Goal: Information Seeking & Learning: Learn about a topic

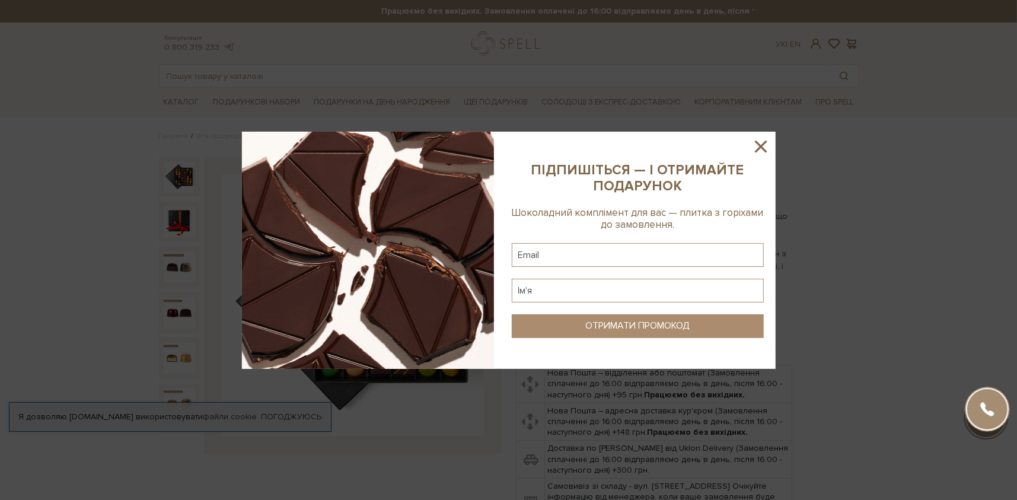
click at [764, 147] on icon at bounding box center [761, 146] width 20 height 20
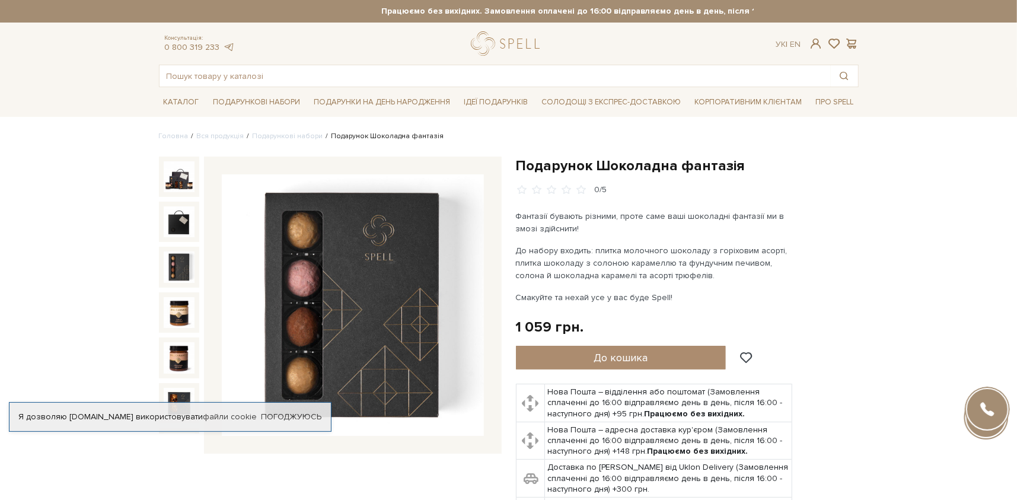
click at [178, 256] on img at bounding box center [179, 267] width 31 height 31
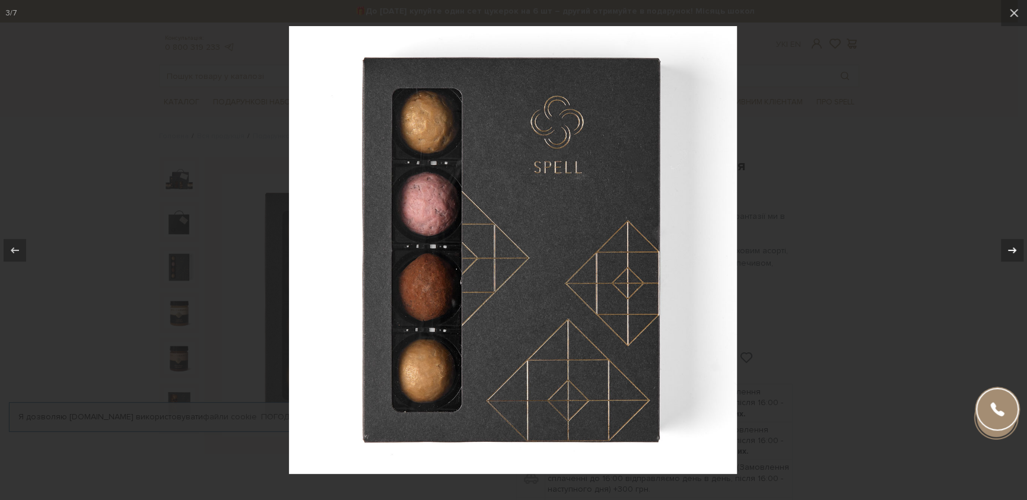
click at [1009, 250] on icon at bounding box center [1012, 250] width 8 height 6
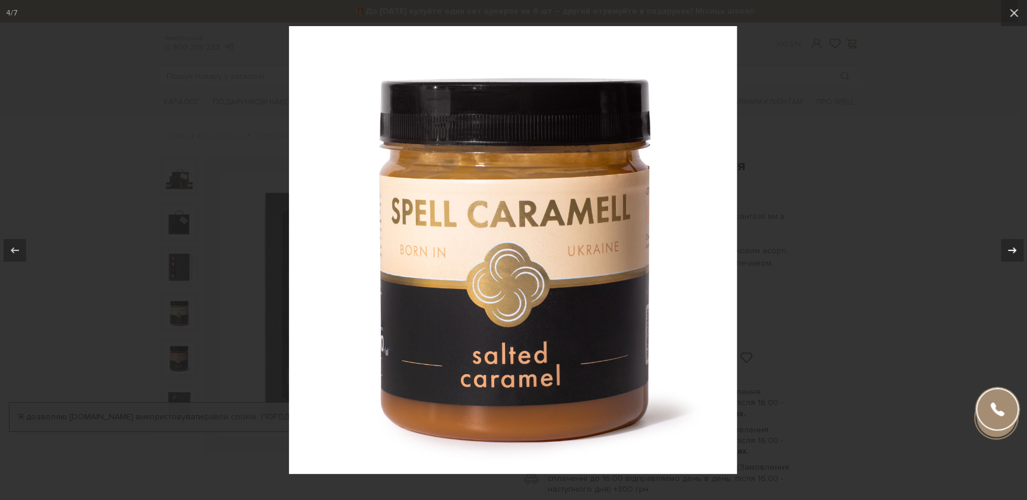
click at [1009, 250] on icon at bounding box center [1012, 250] width 8 height 6
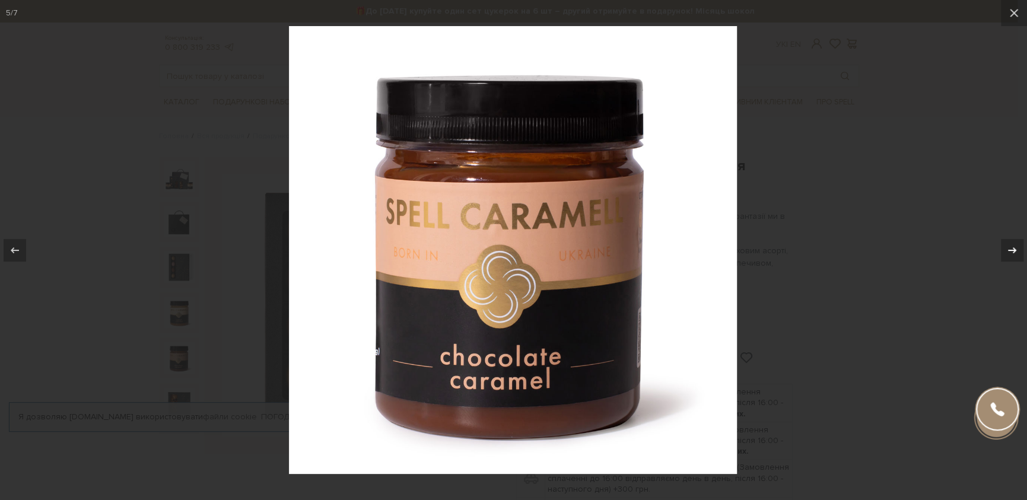
click at [1009, 250] on icon at bounding box center [1012, 250] width 8 height 6
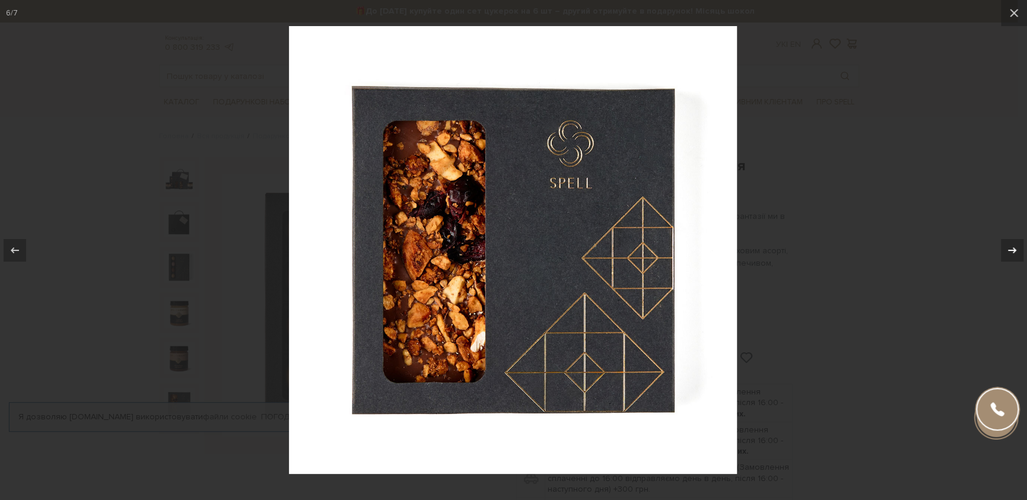
click at [1009, 250] on icon at bounding box center [1012, 250] width 14 height 14
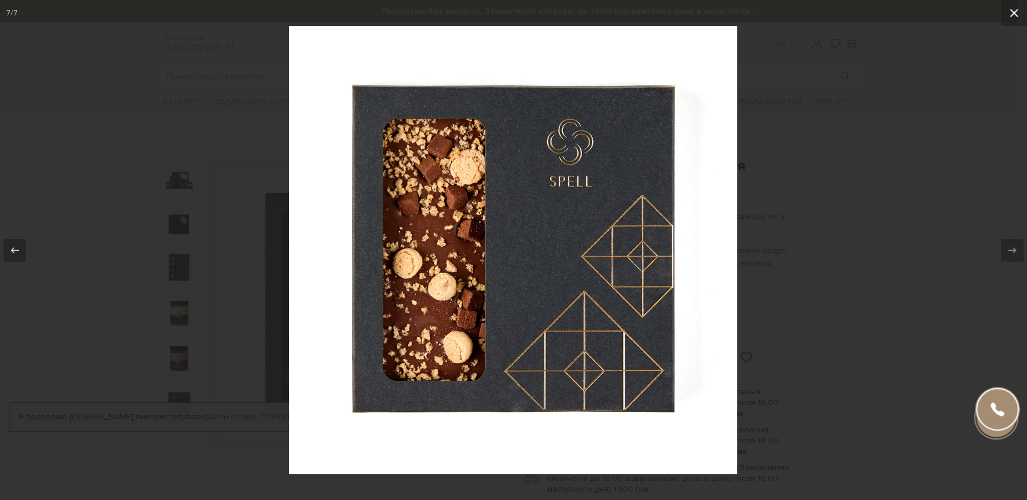
click at [1010, 16] on icon at bounding box center [1014, 13] width 8 height 8
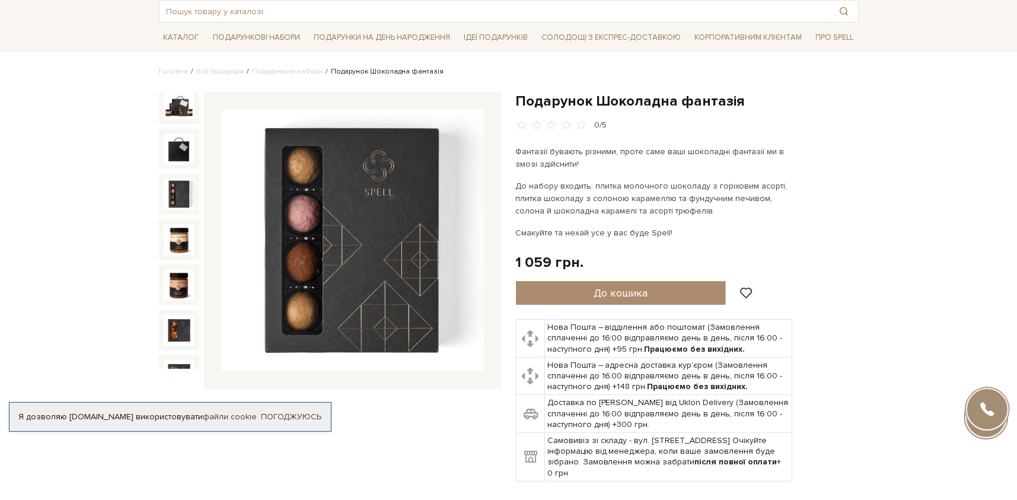
scroll to position [59, 0]
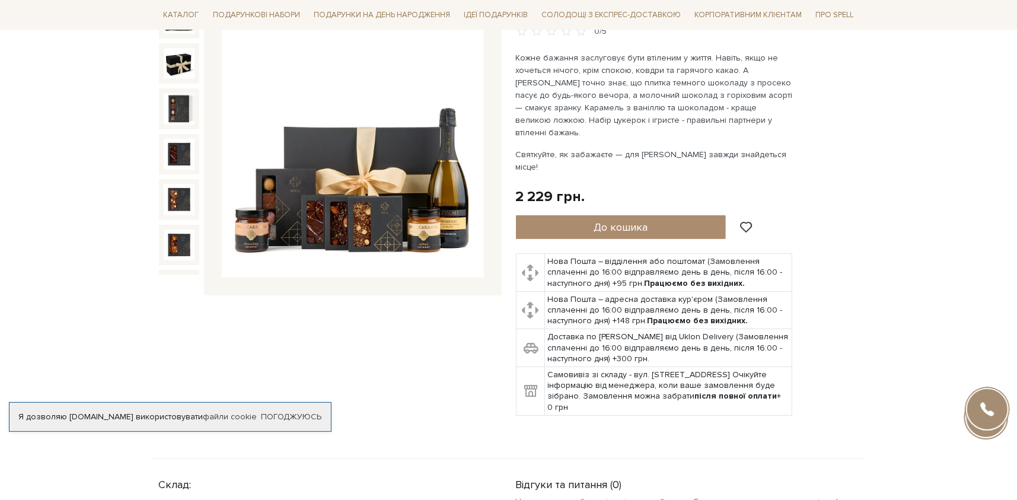
scroll to position [119, 0]
